Goal: Task Accomplishment & Management: Manage account settings

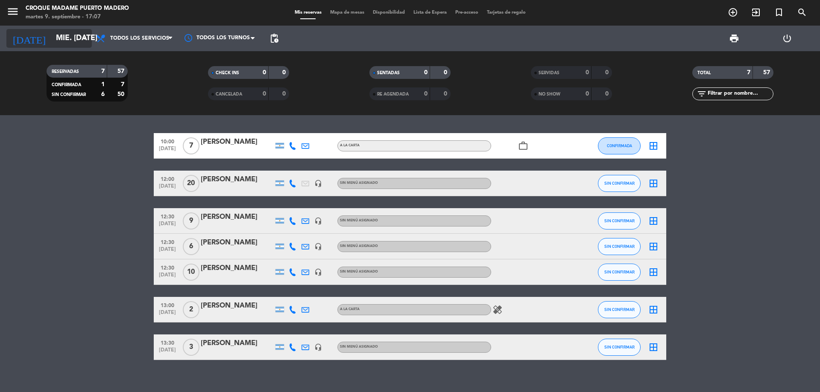
click at [82, 37] on icon "arrow_drop_down" at bounding box center [84, 38] width 10 height 10
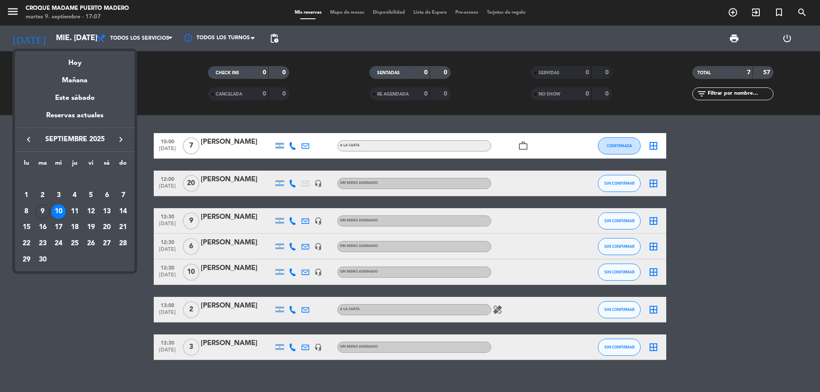
click at [766, 178] on div at bounding box center [410, 196] width 820 height 392
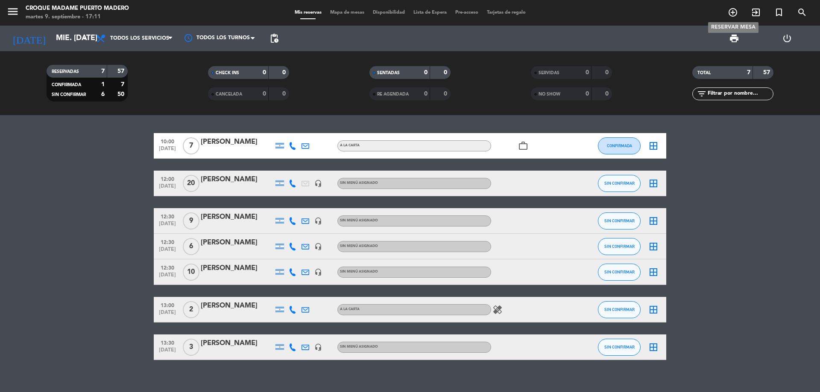
click at [730, 11] on icon "add_circle_outline" at bounding box center [732, 12] width 10 height 10
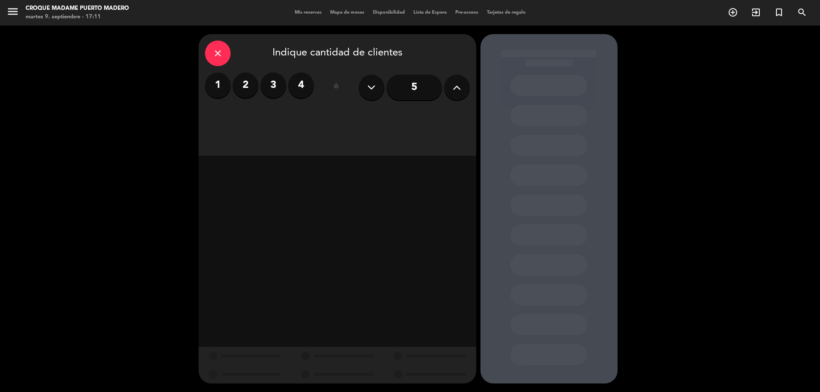
click at [453, 86] on icon at bounding box center [457, 87] width 8 height 13
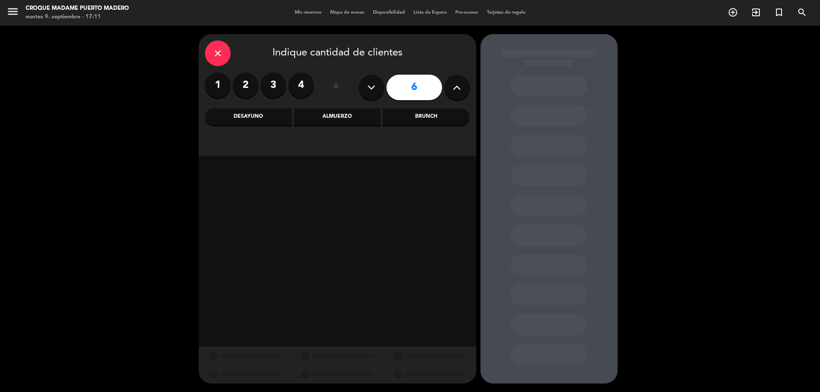
click at [453, 86] on icon at bounding box center [457, 87] width 8 height 13
type input "7"
click at [426, 120] on div "Brunch" at bounding box center [425, 116] width 87 height 17
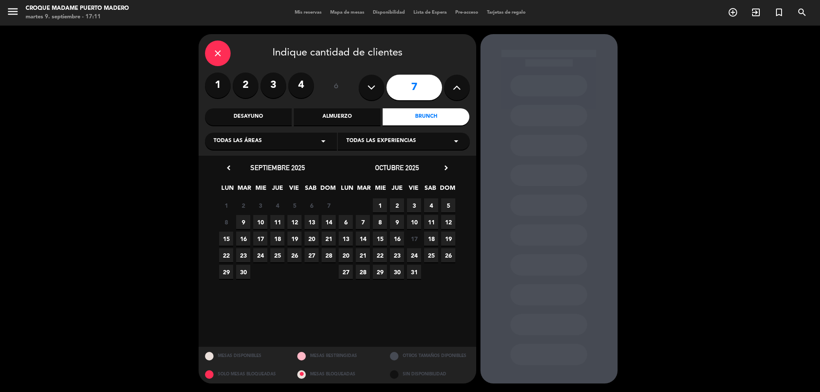
click at [309, 254] on span "27" at bounding box center [311, 255] width 14 height 14
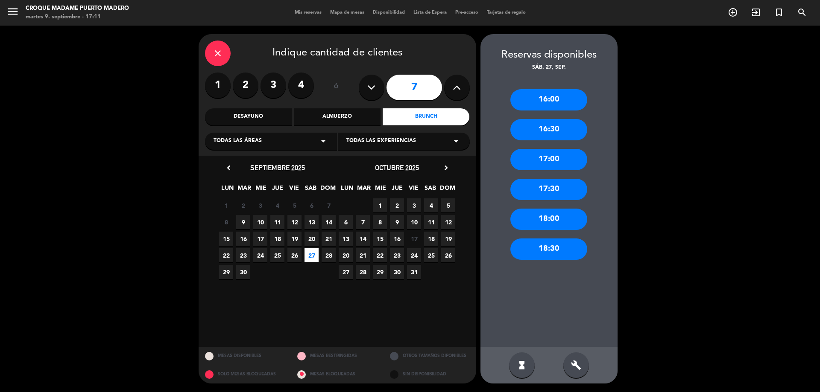
click at [566, 187] on div "17:30" at bounding box center [548, 189] width 77 height 21
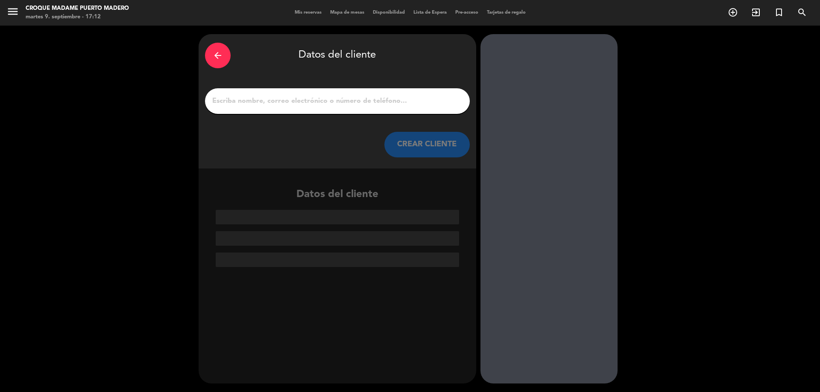
click at [308, 105] on input "1" at bounding box center [337, 101] width 252 height 12
paste input "[PERSON_NAME] Mail : [EMAIL_ADDRESS][DOMAIN_NAME]"
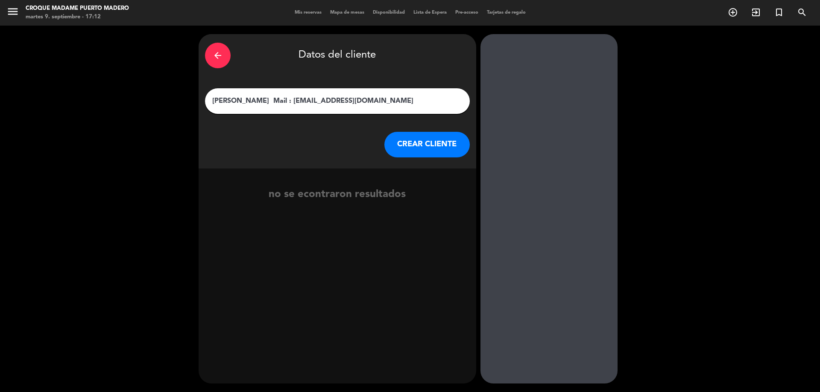
drag, startPoint x: 285, startPoint y: 101, endPoint x: 301, endPoint y: 104, distance: 16.5
click at [301, 104] on input "[PERSON_NAME] Mail : [EMAIL_ADDRESS][DOMAIN_NAME]" at bounding box center [337, 101] width 252 height 12
drag, startPoint x: 288, startPoint y: 102, endPoint x: 369, endPoint y: 105, distance: 81.2
click at [369, 105] on input "[PERSON_NAME] [EMAIL_ADDRESS][DOMAIN_NAME]" at bounding box center [337, 101] width 252 height 12
type input "[PERSON_NAME]"
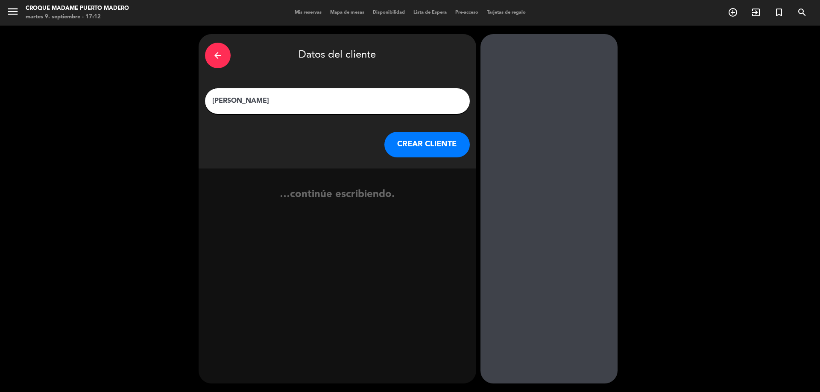
click at [415, 134] on button "CREAR CLIENTE" at bounding box center [426, 145] width 85 height 26
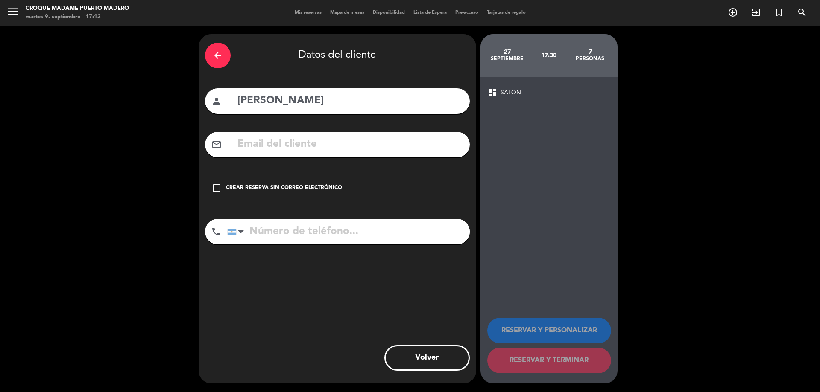
click at [335, 146] on input "text" at bounding box center [349, 145] width 227 height 18
paste input "[EMAIL_ADDRESS][DOMAIN_NAME]"
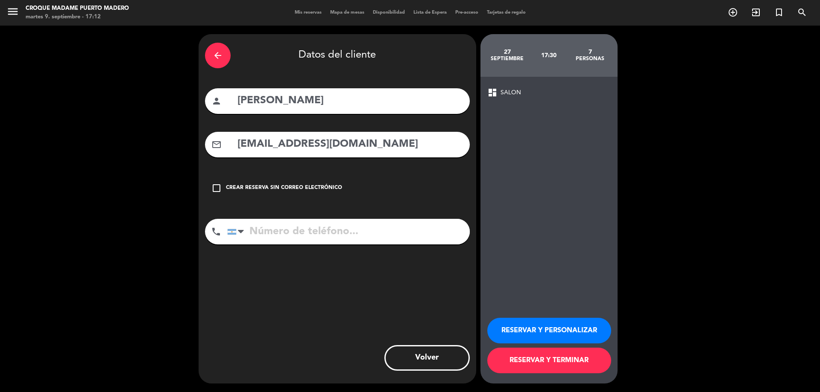
type input "[EMAIL_ADDRESS][DOMAIN_NAME]"
click at [301, 226] on input "tel" at bounding box center [348, 232] width 242 height 26
paste input "[PHONE_NUMBER]"
click at [294, 235] on input "[PHONE_NUMBER]" at bounding box center [348, 232] width 242 height 26
click at [266, 229] on input "11 51102323" at bounding box center [348, 232] width 242 height 26
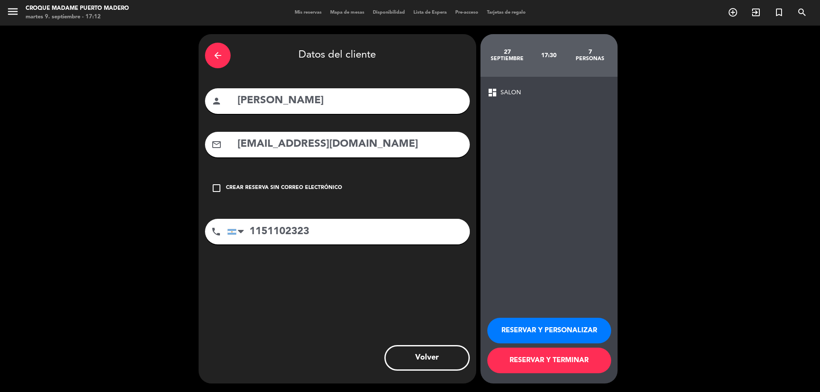
type input "1151102323"
click at [571, 327] on button "RESERVAR Y PERSONALIZAR" at bounding box center [549, 331] width 124 height 26
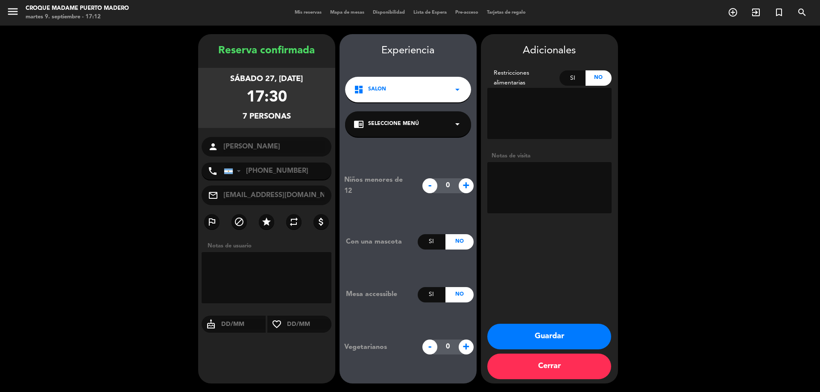
click at [563, 335] on button "Guardar" at bounding box center [549, 337] width 124 height 26
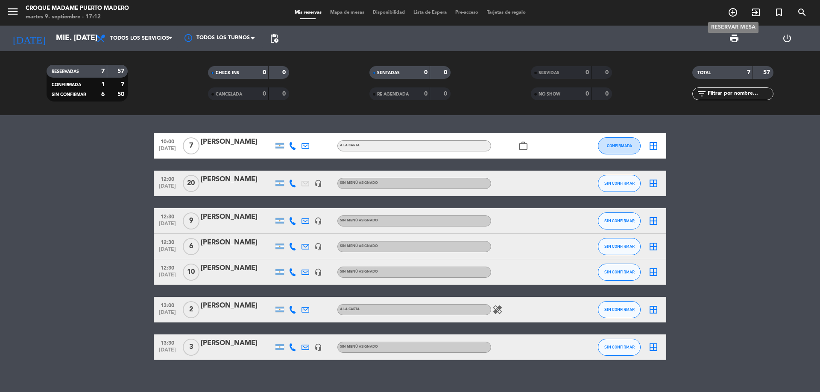
click at [733, 12] on icon "add_circle_outline" at bounding box center [732, 12] width 10 height 10
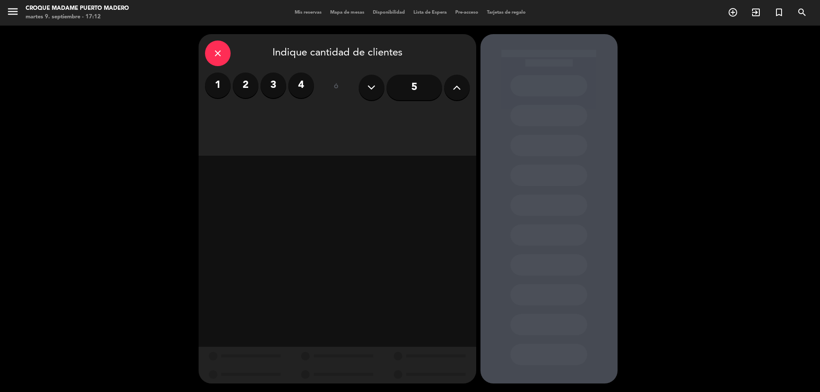
click at [461, 86] on button at bounding box center [457, 88] width 26 height 26
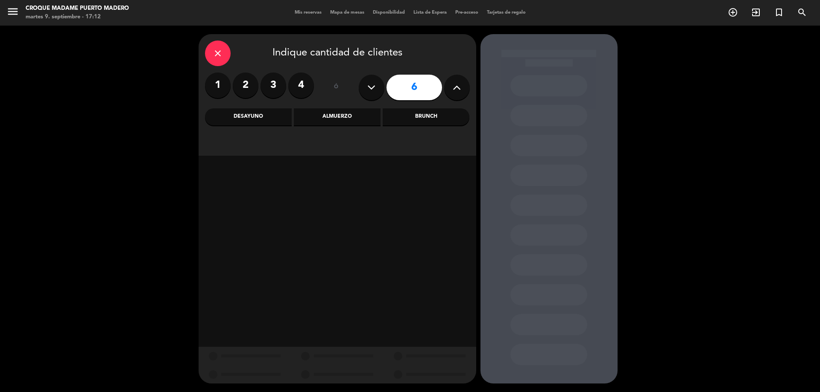
click at [337, 116] on div "Almuerzo" at bounding box center [337, 116] width 87 height 17
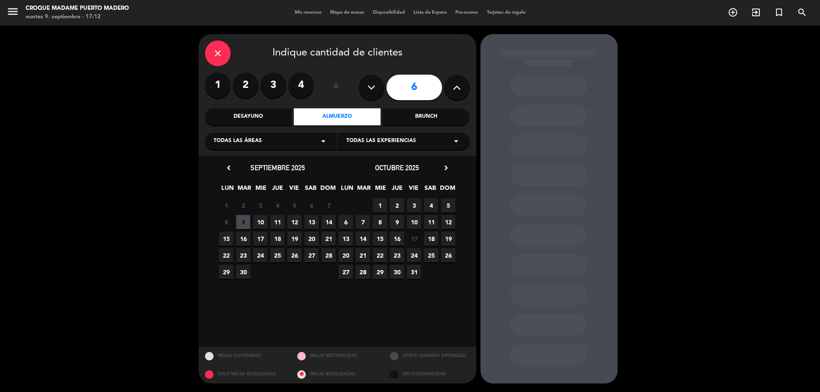
click at [330, 258] on span "28" at bounding box center [328, 255] width 14 height 14
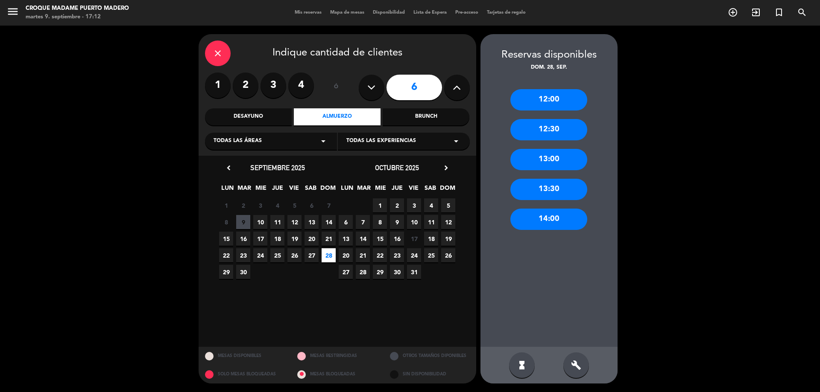
click at [568, 192] on div "13:30" at bounding box center [548, 189] width 77 height 21
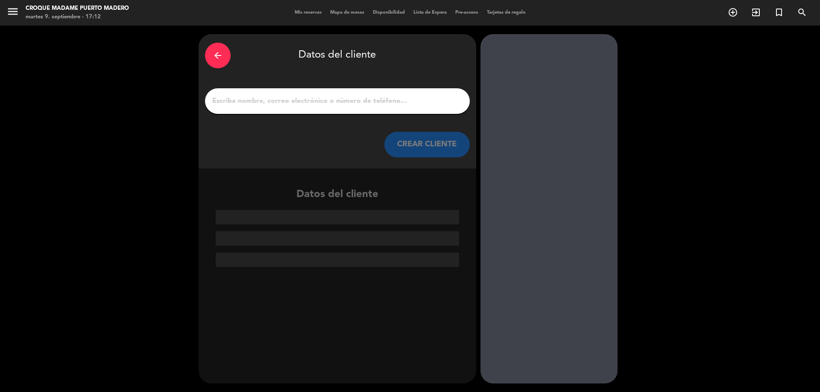
click at [232, 104] on input "1" at bounding box center [337, 101] width 252 height 12
paste input "[PHONE_NUMBER]"
type input "[PHONE_NUMBER]"
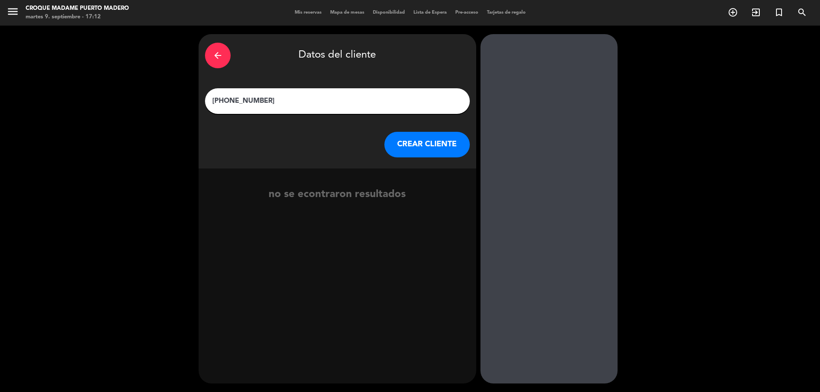
drag, startPoint x: 259, startPoint y: 103, endPoint x: 163, endPoint y: 111, distance: 96.0
click at [165, 111] on div "arrow_back Datos del cliente [PHONE_NUMBER] CREAR CLIENTE no se econtraron resu…" at bounding box center [410, 209] width 820 height 367
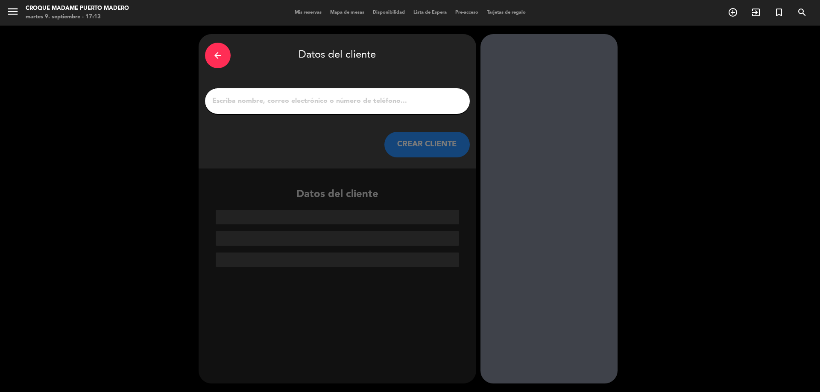
click at [227, 104] on input "1" at bounding box center [337, 101] width 252 height 12
paste input "[PERSON_NAME]"
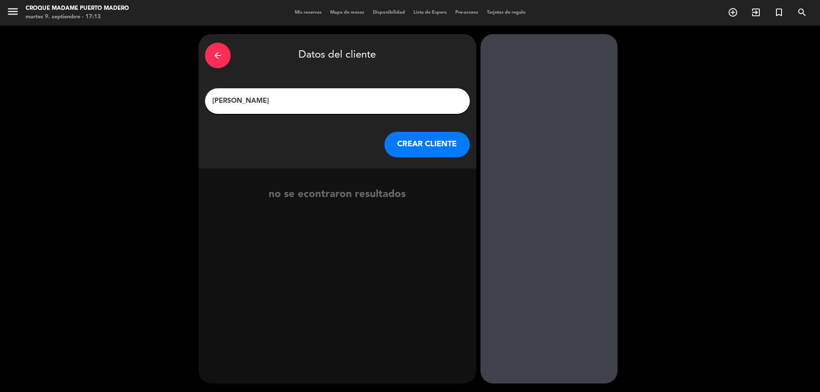
click at [298, 97] on input "[PERSON_NAME]" at bounding box center [337, 101] width 252 height 12
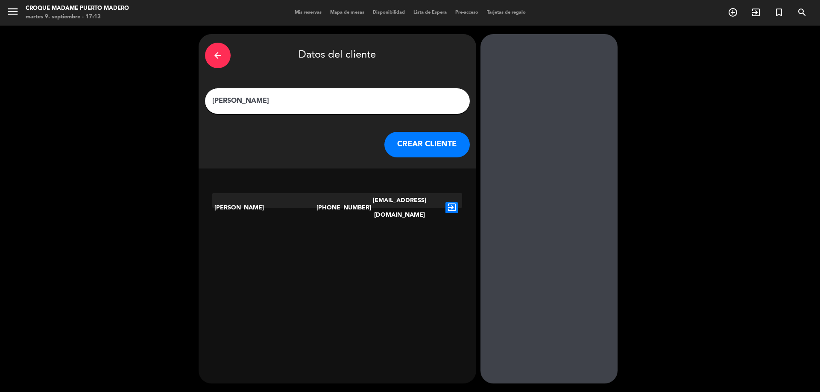
type input "[PERSON_NAME]"
click at [448, 202] on icon "exit_to_app" at bounding box center [451, 207] width 12 height 11
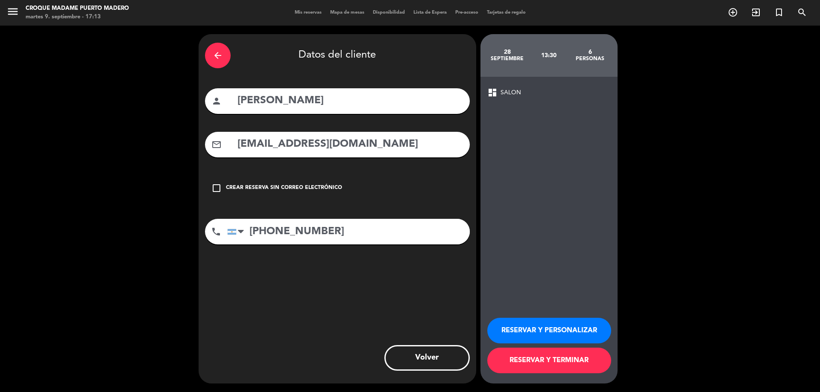
click at [553, 330] on button "RESERVAR Y PERSONALIZAR" at bounding box center [549, 331] width 124 height 26
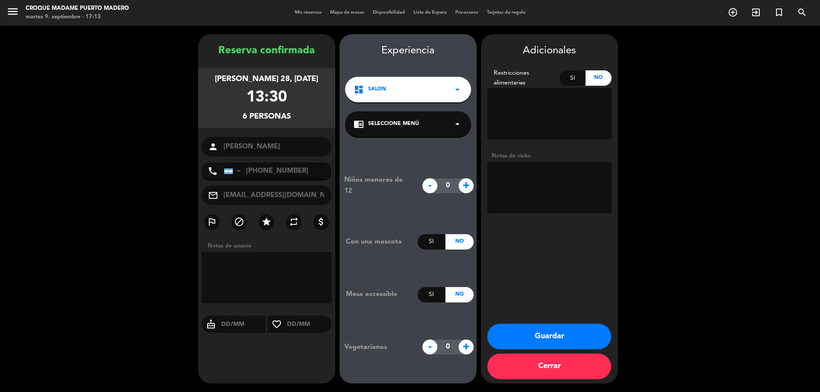
click at [551, 333] on button "Guardar" at bounding box center [549, 337] width 124 height 26
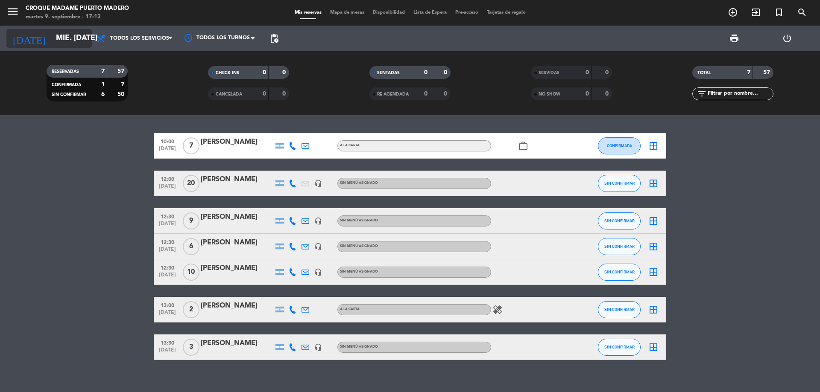
click at [85, 40] on icon "arrow_drop_down" at bounding box center [84, 38] width 10 height 10
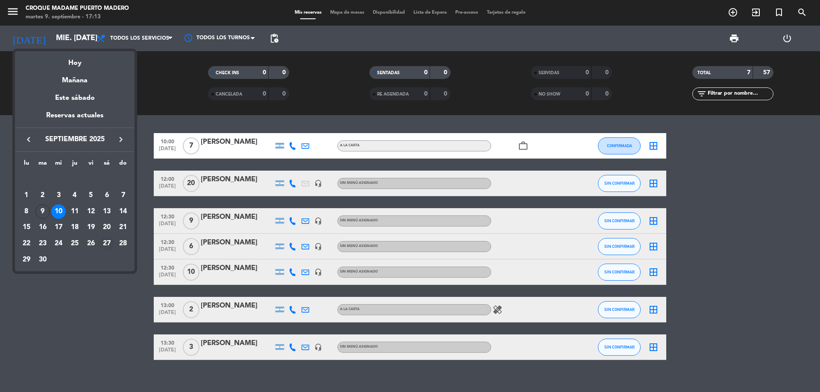
click at [111, 239] on div "27" at bounding box center [106, 243] width 15 height 15
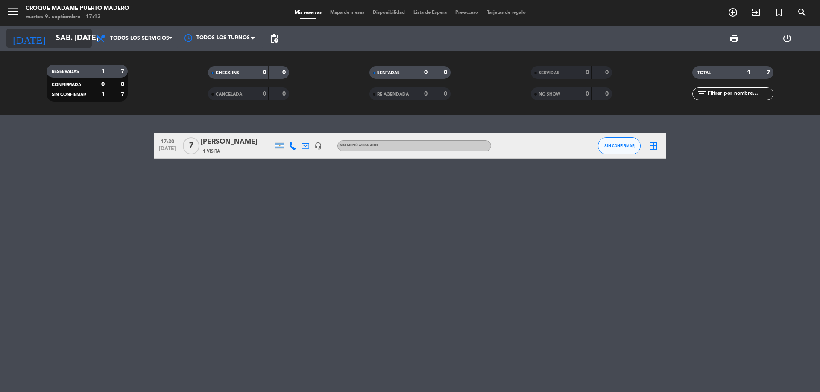
click at [86, 37] on icon "arrow_drop_down" at bounding box center [84, 38] width 10 height 10
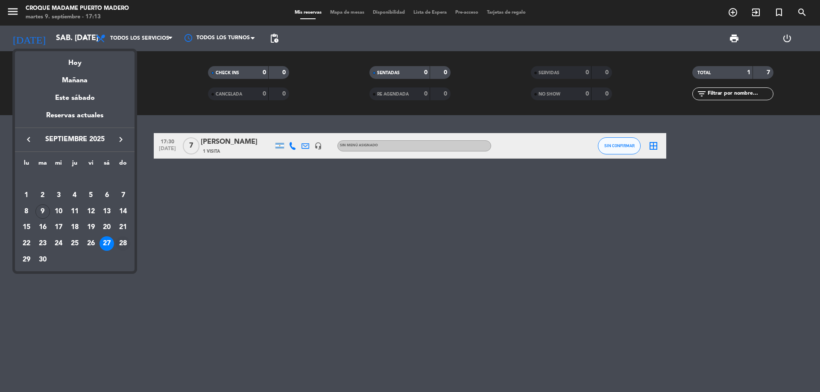
click at [123, 244] on div "28" at bounding box center [123, 243] width 15 height 15
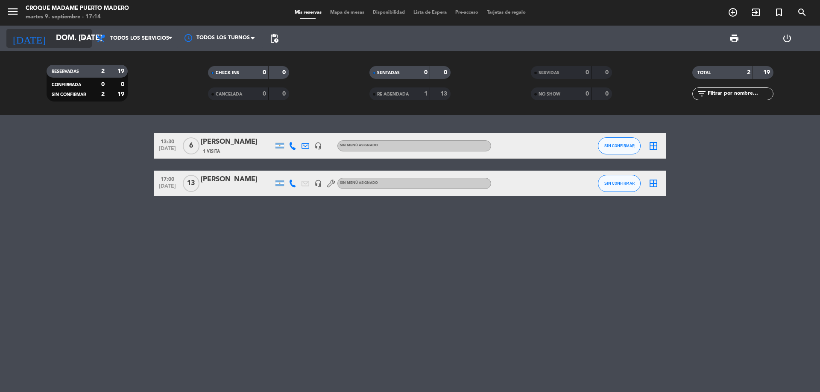
click at [81, 37] on icon "arrow_drop_down" at bounding box center [84, 38] width 10 height 10
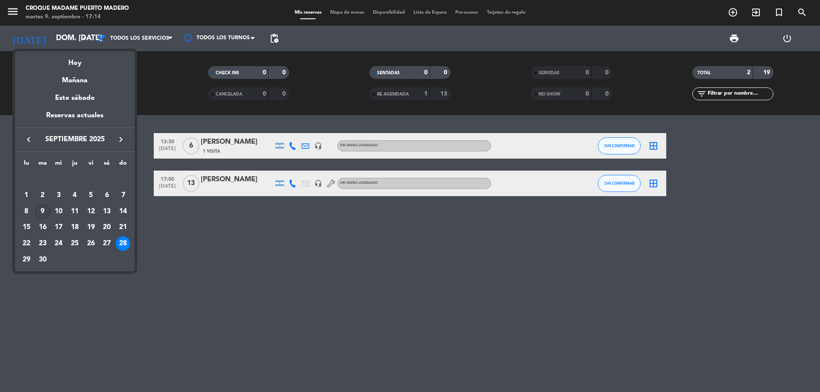
click at [43, 213] on div "9" at bounding box center [42, 211] width 15 height 15
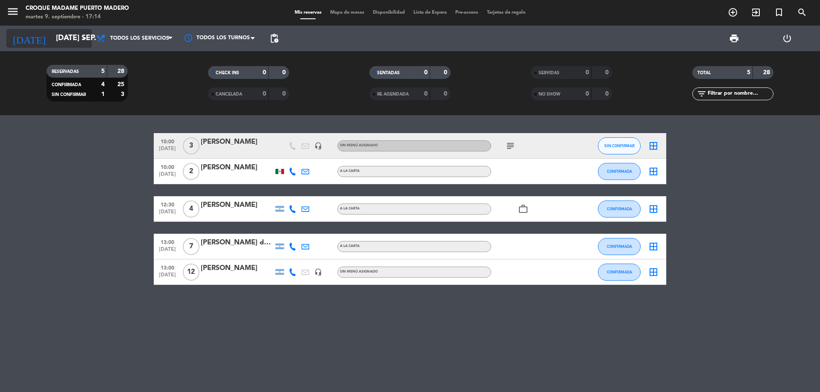
click at [82, 41] on icon "arrow_drop_down" at bounding box center [84, 38] width 10 height 10
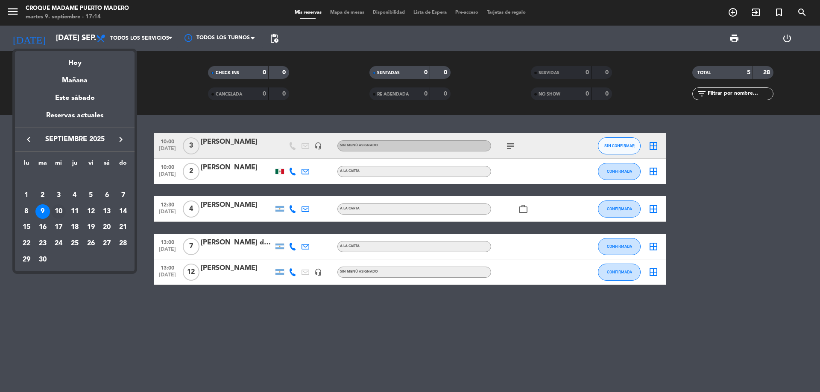
click at [60, 207] on div "10" at bounding box center [58, 211] width 15 height 15
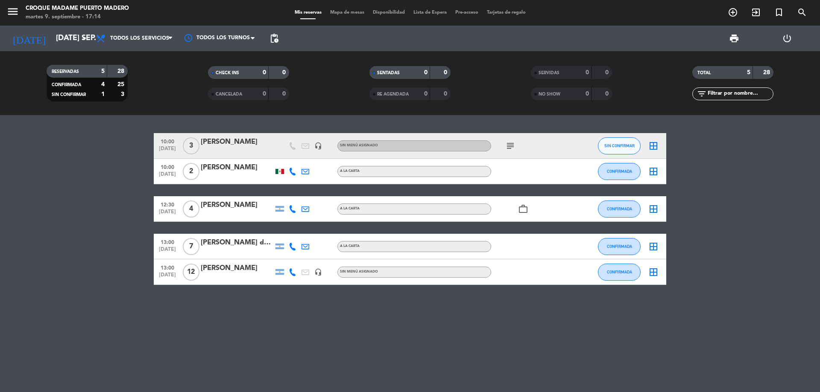
type input "mié. [DATE]"
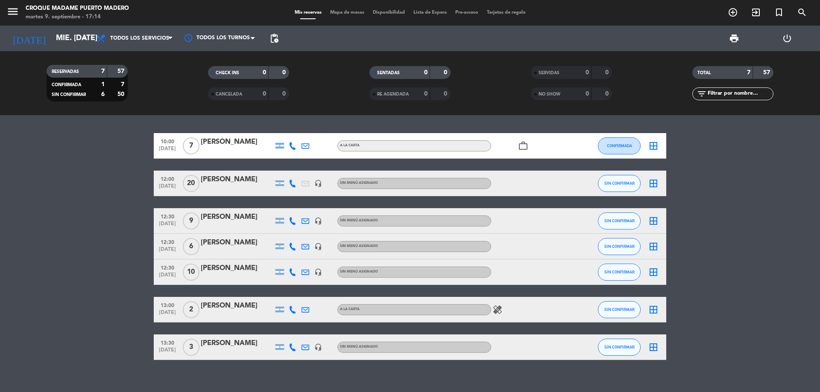
click at [293, 185] on icon at bounding box center [293, 184] width 8 height 8
click at [283, 172] on span "Copiar" at bounding box center [286, 169] width 18 height 9
click at [292, 221] on icon at bounding box center [293, 221] width 8 height 8
click at [284, 210] on span "Copiar" at bounding box center [286, 206] width 18 height 9
click at [293, 249] on icon at bounding box center [293, 247] width 8 height 8
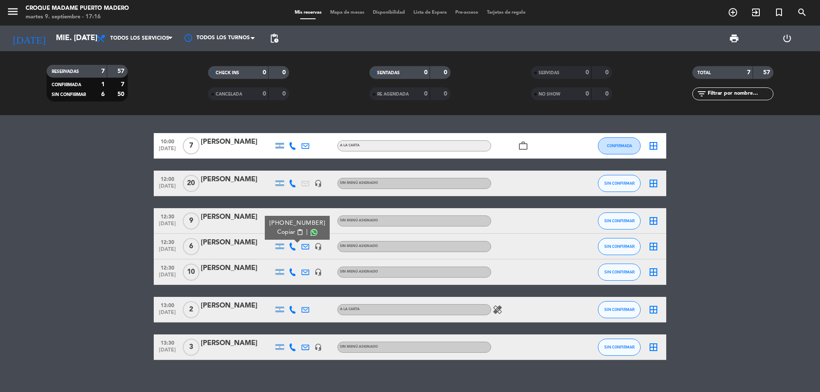
click at [292, 247] on icon at bounding box center [293, 247] width 8 height 8
click at [286, 234] on span "Copiar" at bounding box center [286, 232] width 18 height 9
click at [292, 274] on icon at bounding box center [293, 273] width 8 height 8
click at [283, 259] on span "Copiar" at bounding box center [286, 258] width 18 height 9
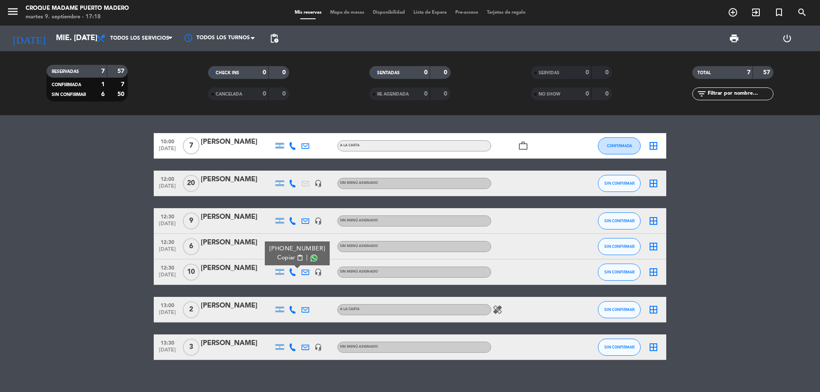
click at [288, 294] on div "10:00 [DATE] 7 [PERSON_NAME] A [PERSON_NAME] work_outline CONFIRMADA border_all…" at bounding box center [410, 246] width 512 height 227
click at [293, 274] on icon at bounding box center [293, 273] width 8 height 8
click at [283, 262] on span "Copiar" at bounding box center [286, 258] width 18 height 9
click at [496, 310] on icon "healing" at bounding box center [497, 310] width 10 height 10
click at [292, 311] on icon at bounding box center [293, 310] width 8 height 8
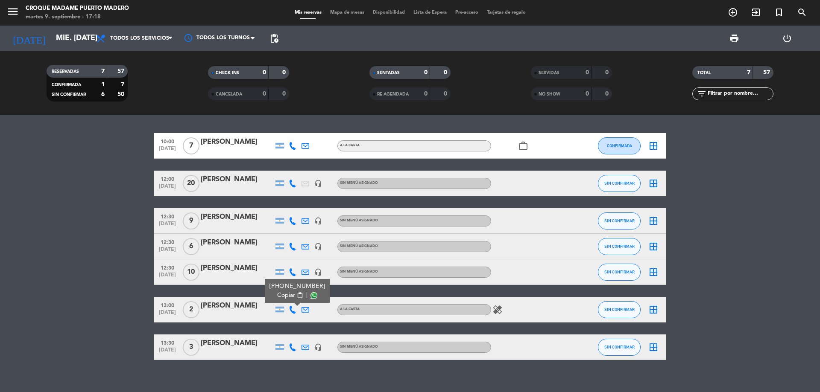
click at [283, 298] on span "Copiar" at bounding box center [286, 295] width 18 height 9
click at [292, 347] on icon at bounding box center [293, 348] width 8 height 8
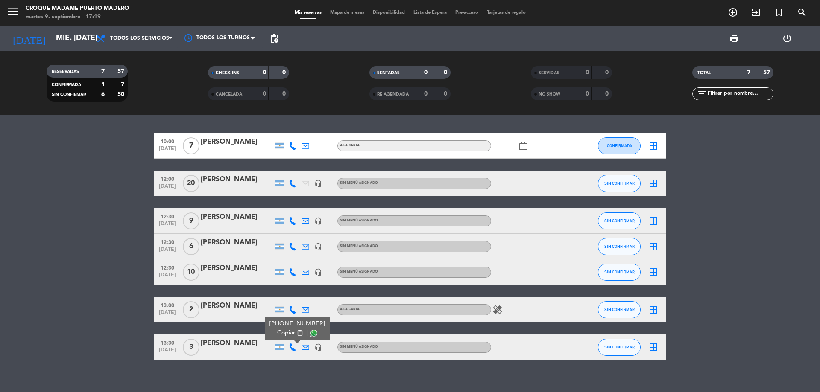
click at [284, 336] on span "Copiar" at bounding box center [286, 333] width 18 height 9
click at [628, 350] on button "SIN CONFIRMAR" at bounding box center [619, 347] width 43 height 17
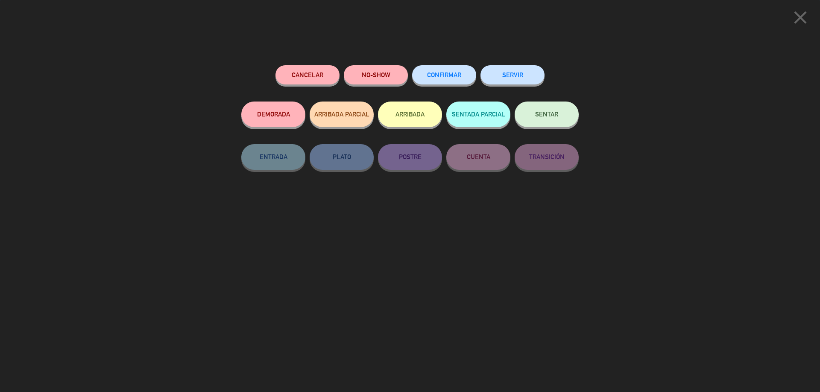
click at [439, 76] on span "CONFIRMAR" at bounding box center [444, 74] width 34 height 7
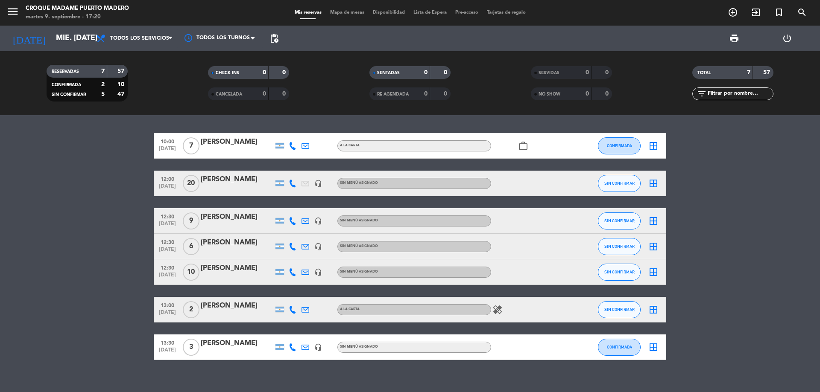
click at [292, 277] on div at bounding box center [292, 272] width 13 height 25
click at [294, 272] on icon at bounding box center [293, 273] width 8 height 8
click at [283, 260] on span "Copiar" at bounding box center [286, 258] width 18 height 9
click at [223, 269] on div "[PERSON_NAME]" at bounding box center [237, 268] width 73 height 11
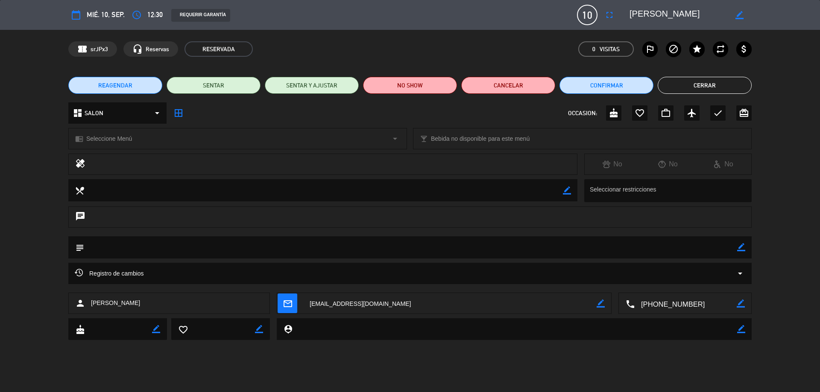
click at [742, 13] on icon "border_color" at bounding box center [739, 15] width 8 height 8
drag, startPoint x: 691, startPoint y: 11, endPoint x: 572, endPoint y: 6, distance: 118.4
click at [572, 6] on div "calendar_today mié. 10, sep. access_time 12:30 REQUERIR GARANTÍA 10 [PERSON_NAM…" at bounding box center [409, 15] width 683 height 20
